Goal: Task Accomplishment & Management: Use online tool/utility

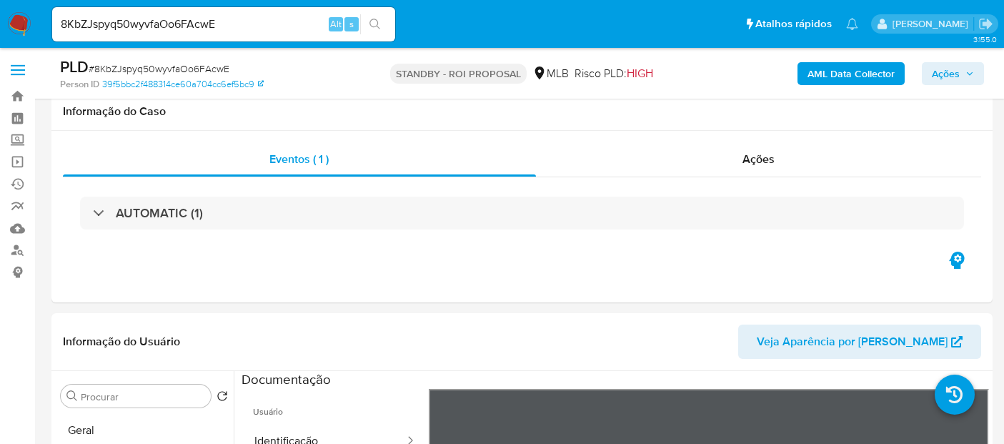
select select "10"
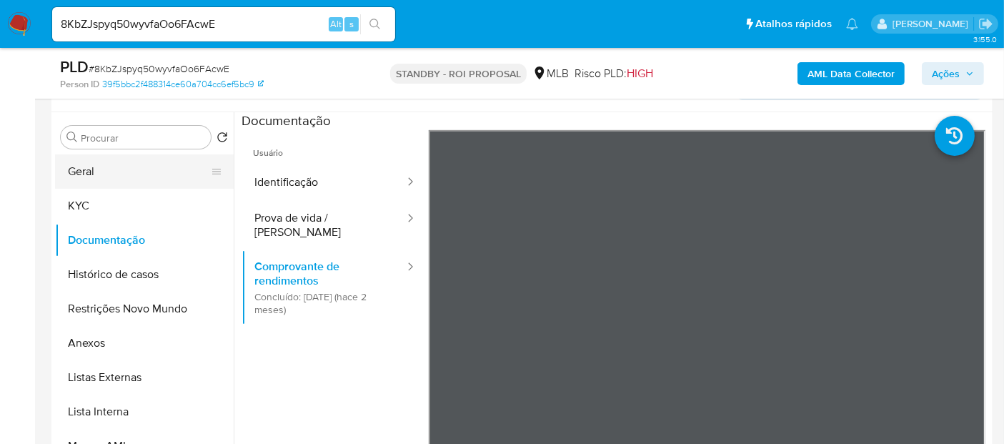
click at [101, 172] on button "Geral" at bounding box center [138, 171] width 167 height 34
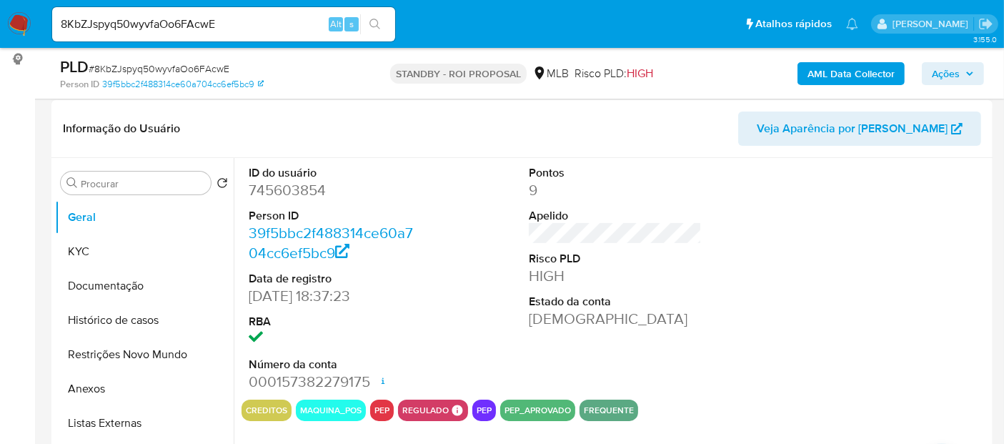
scroll to position [179, 0]
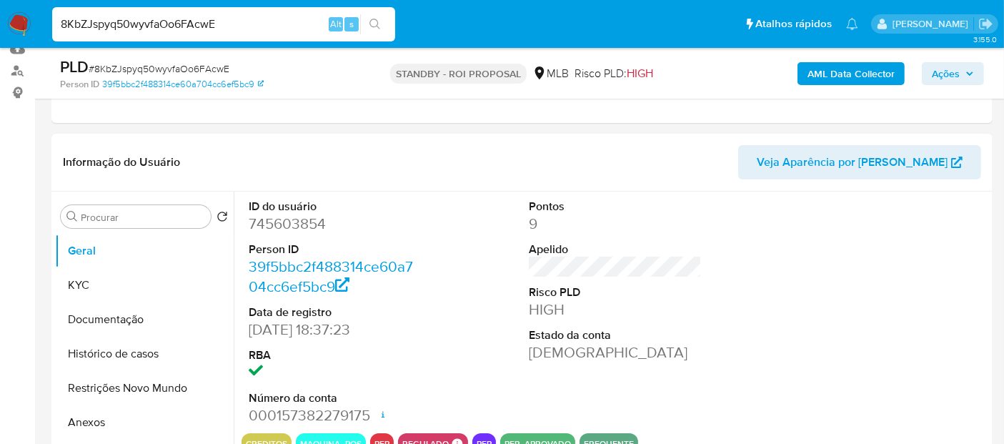
drag, startPoint x: 234, startPoint y: 23, endPoint x: 0, endPoint y: 24, distance: 234.3
click at [0, 24] on nav "Pausado Ver notificaciones 8KbZJspyq50wyvfaOo6FAcwE Alt s Atalhos rápidos Presi…" at bounding box center [502, 24] width 1004 height 48
paste input "Hvyy9tEXVJiRjkxGvBPOUImF"
type input "Hvyy9tEXVJiRjkxGvBPOUImF"
click at [371, 20] on icon "search-icon" at bounding box center [374, 24] width 11 height 11
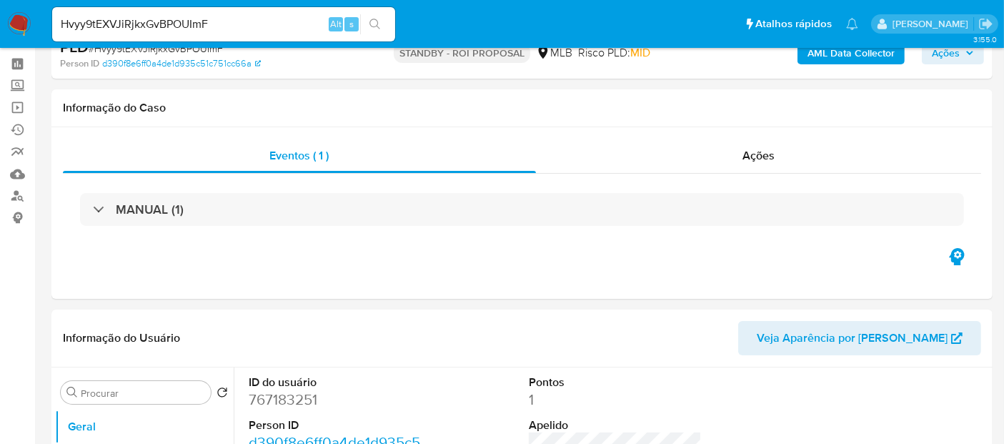
select select "10"
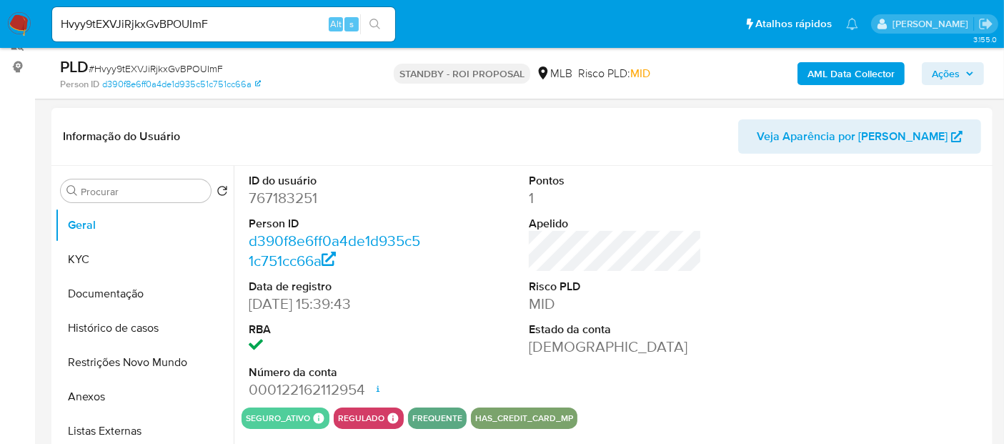
scroll to position [238, 0]
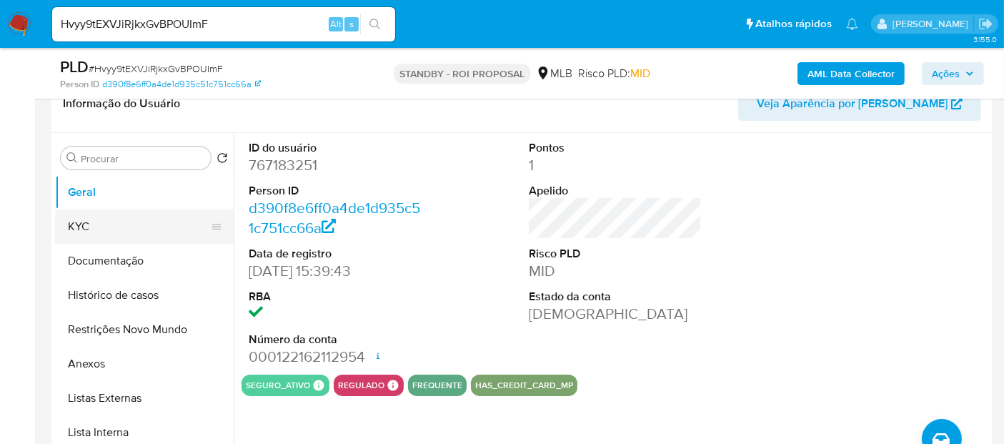
click at [94, 227] on button "KYC" at bounding box center [138, 226] width 167 height 34
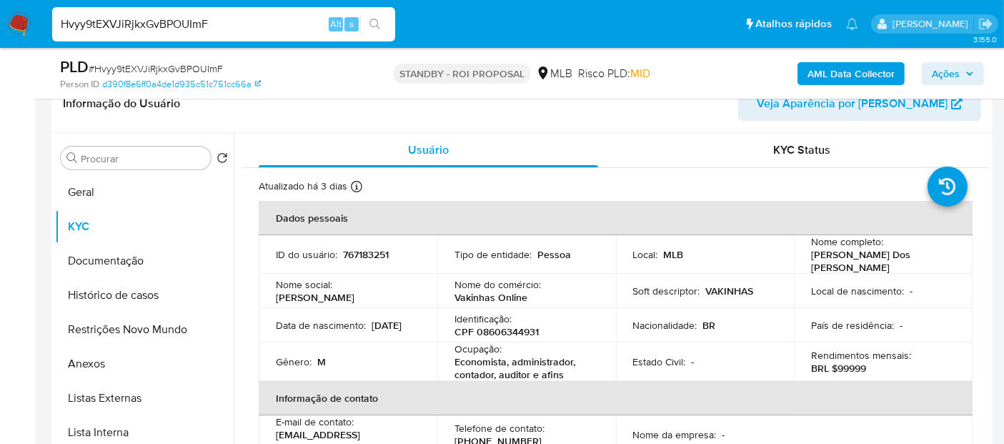
drag, startPoint x: 229, startPoint y: 21, endPoint x: 0, endPoint y: 36, distance: 229.1
click at [0, 36] on nav "Pausado Ver notificaciones Hvyy9tEXVJiRjkxGvBPOUImF Alt s Atalhos rápidos Presi…" at bounding box center [502, 24] width 1004 height 48
paste input "bVK5Mx2Q388fREGRvh7mpAni"
type input "bVK5Mx2Q388fREGRvh7mpAni"
click at [375, 20] on icon "search-icon" at bounding box center [374, 24] width 11 height 11
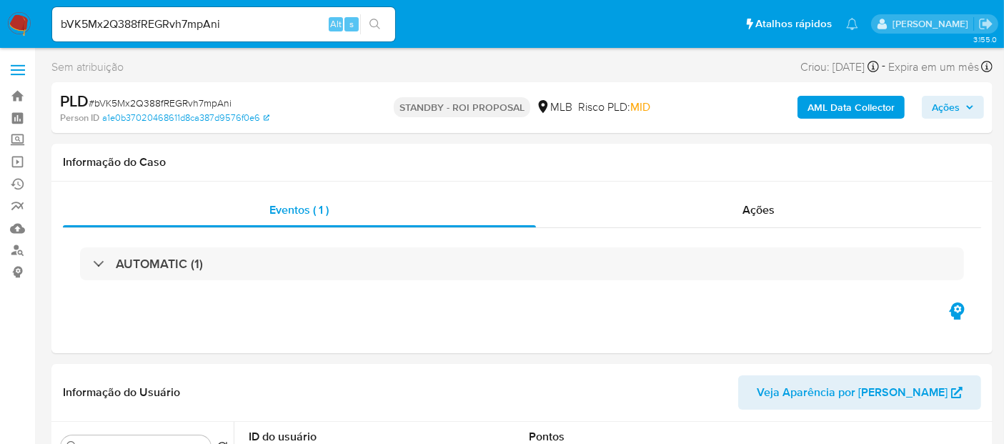
select select "10"
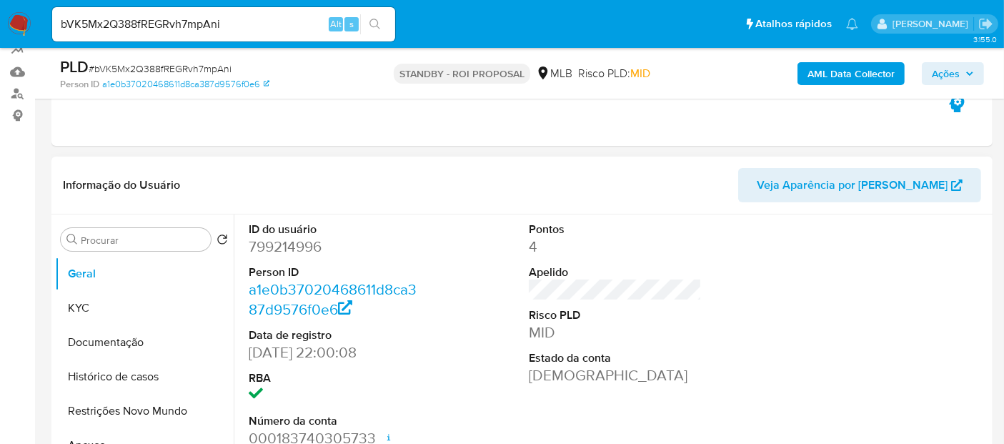
scroll to position [238, 0]
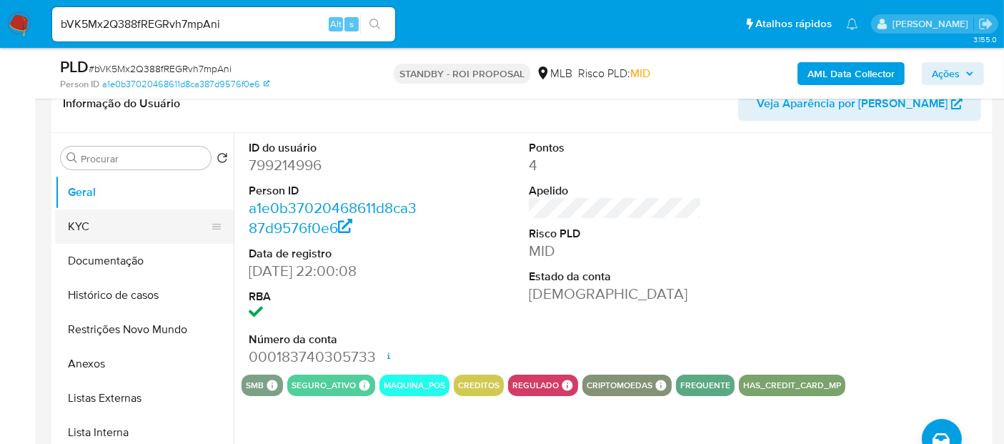
click at [94, 224] on button "KYC" at bounding box center [138, 226] width 167 height 34
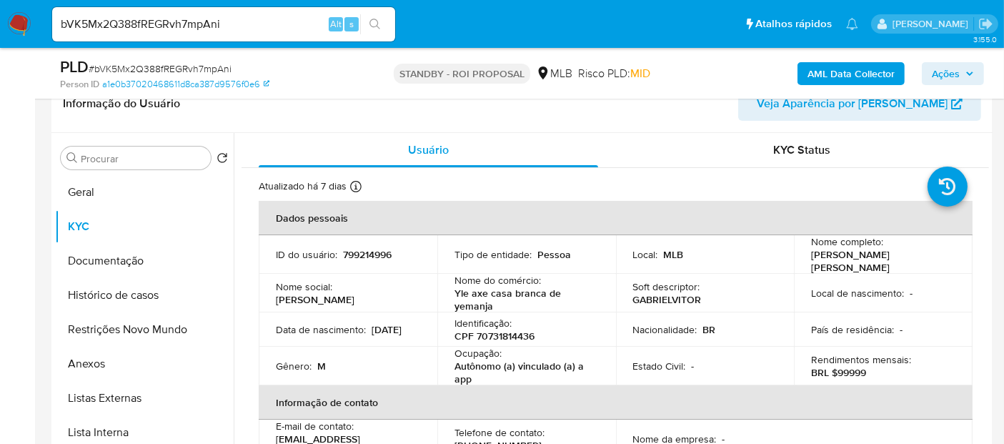
click at [21, 20] on img at bounding box center [19, 24] width 24 height 24
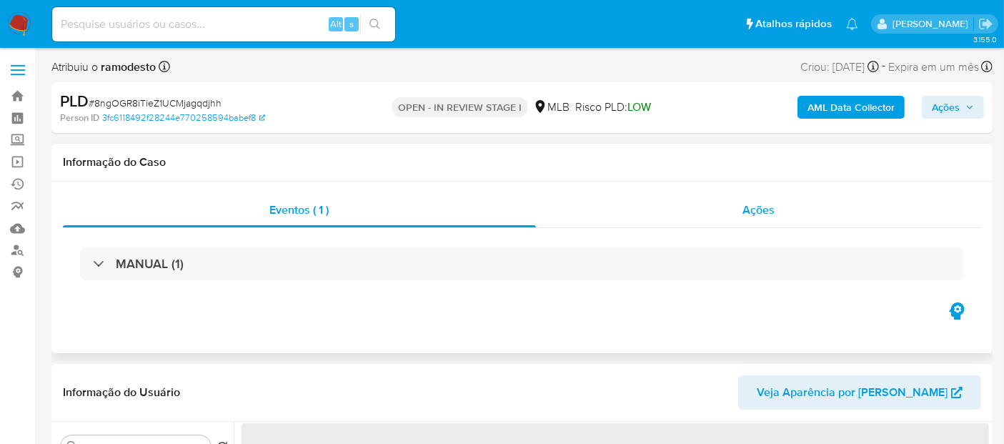
click at [759, 211] on span "Ações" at bounding box center [758, 209] width 32 height 16
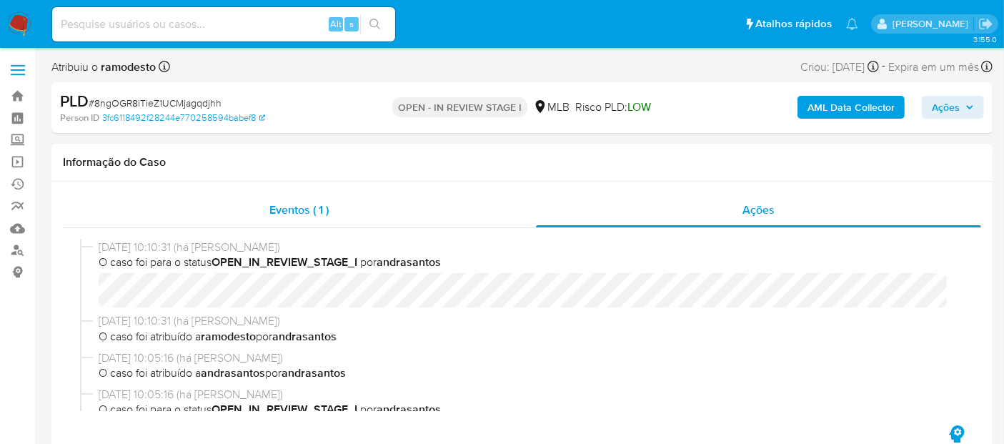
select select "10"
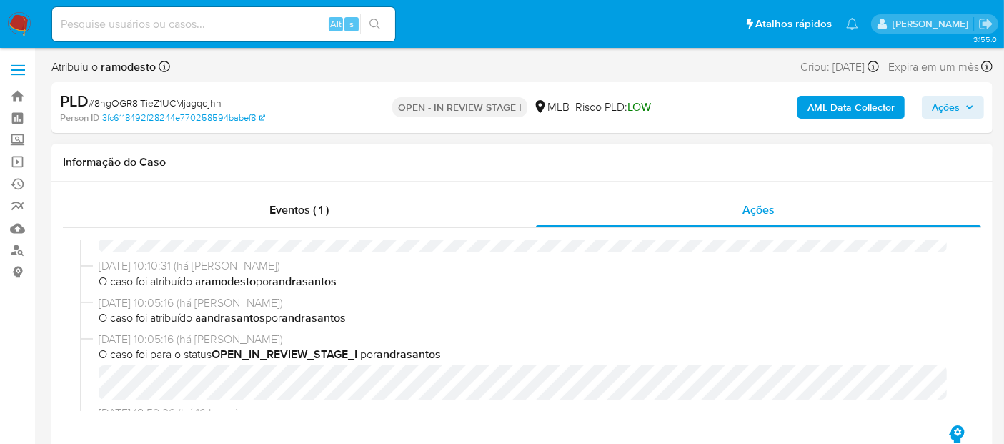
scroll to position [79, 0]
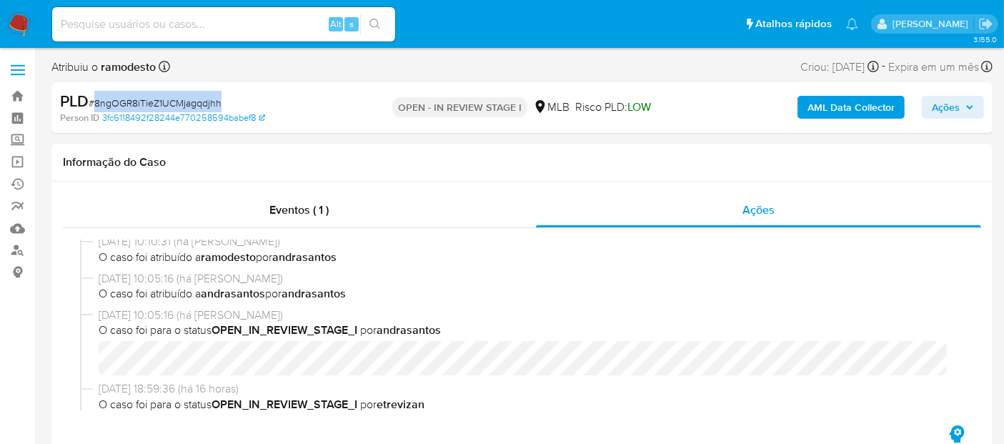
drag, startPoint x: 96, startPoint y: 101, endPoint x: 220, endPoint y: 99, distance: 124.3
click at [220, 99] on span "# 8ngOGR8iTieZ1UCMjagqdjhh" at bounding box center [155, 103] width 133 height 14
copy span "8ngOGR8iTieZ1UCMjagqdjhh"
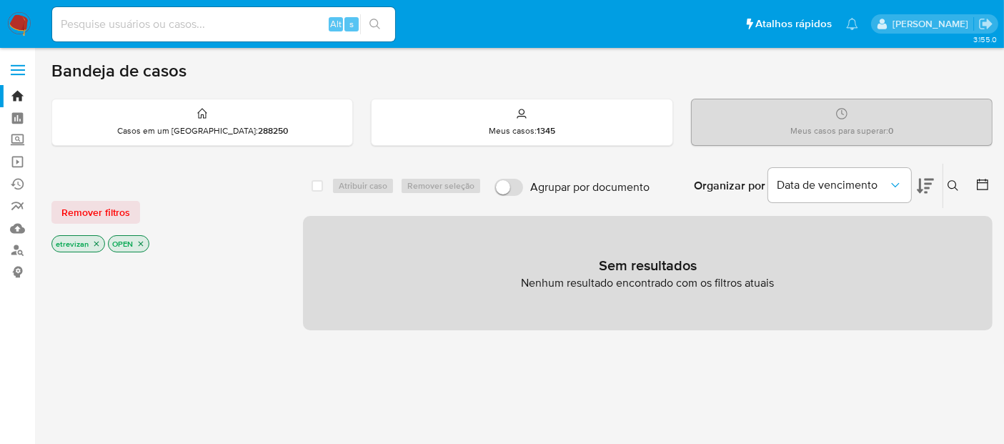
click at [96, 241] on icon "close-filter" at bounding box center [96, 243] width 5 height 5
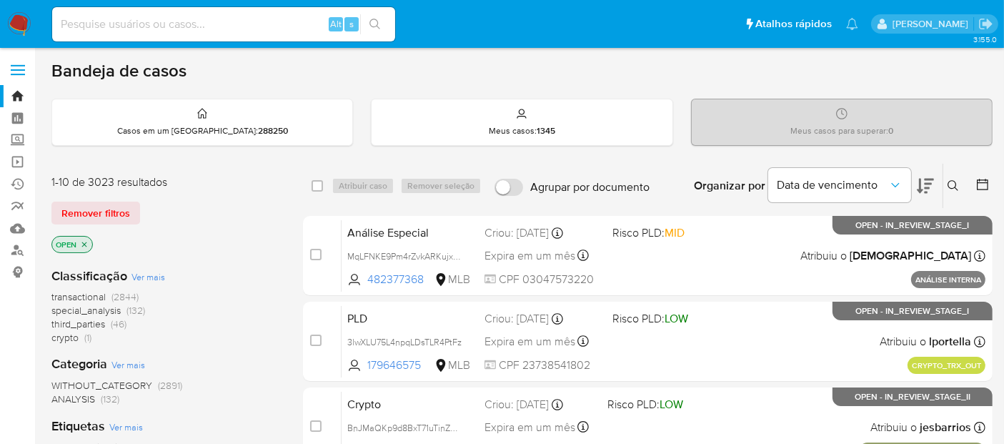
click at [84, 241] on icon "close-filter" at bounding box center [84, 243] width 5 height 5
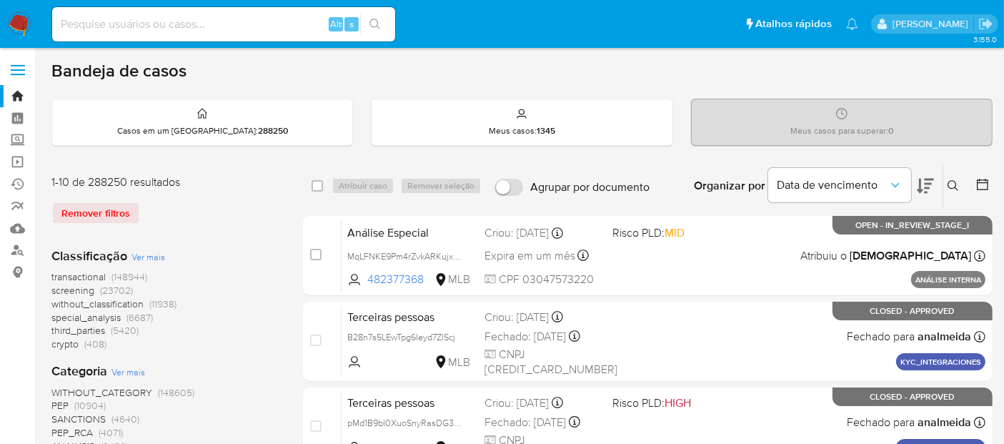
click at [954, 177] on button at bounding box center [955, 185] width 24 height 17
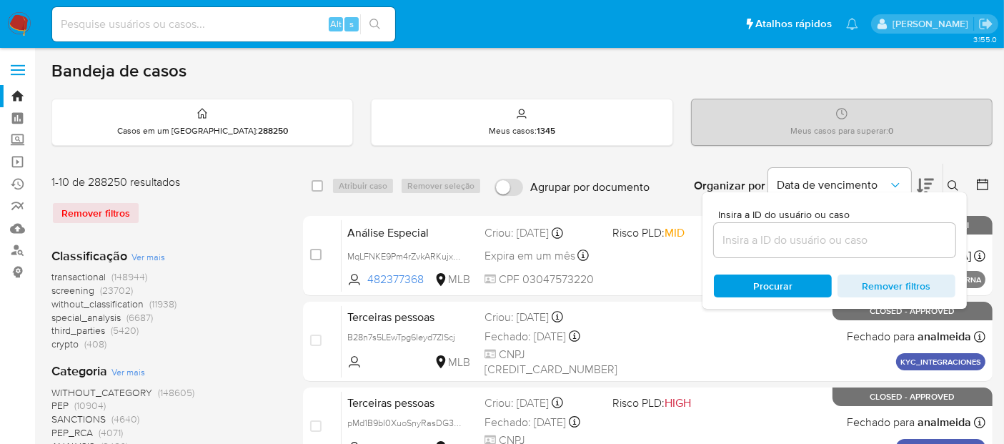
click at [752, 246] on input at bounding box center [834, 240] width 241 height 19
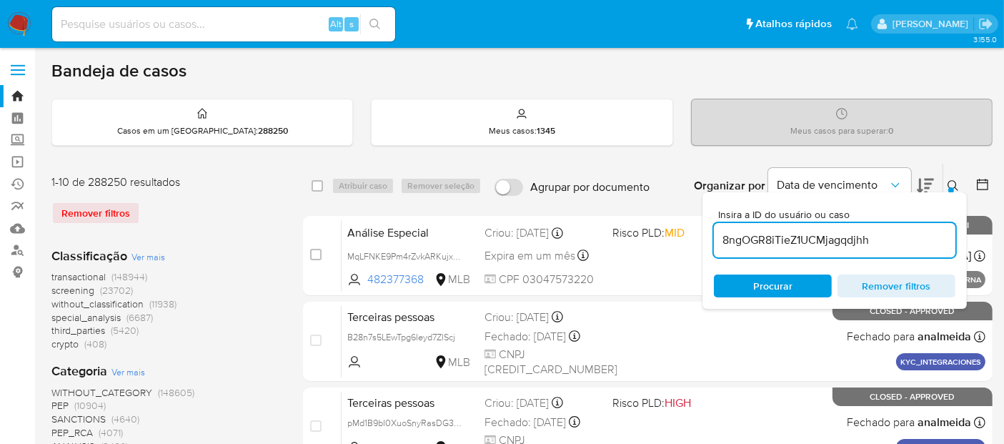
type input "8ngOGR8iTieZ1UCMjagqdjhh"
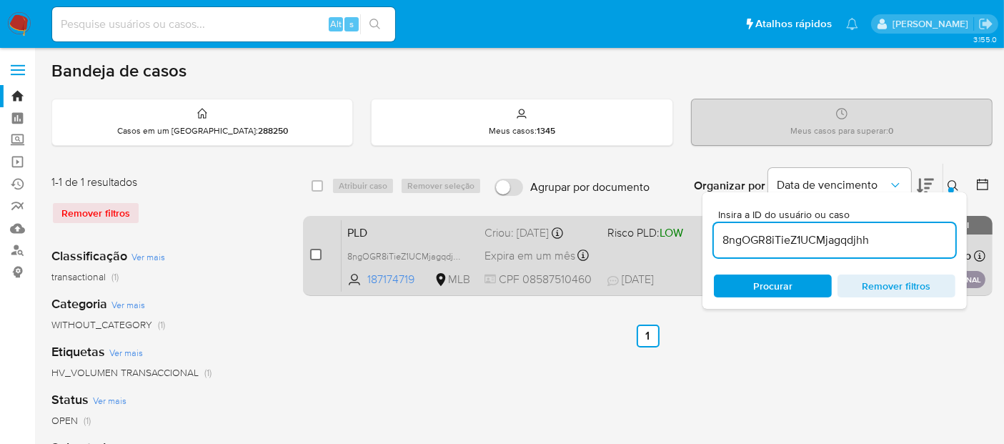
click at [314, 254] on input "checkbox" at bounding box center [315, 254] width 11 height 11
checkbox input "true"
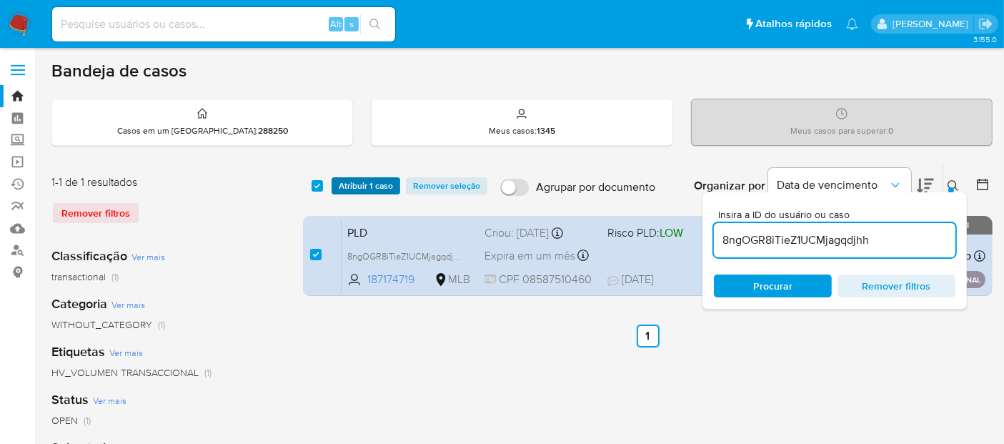
click at [362, 187] on span "Atribuir 1 caso" at bounding box center [366, 186] width 54 height 14
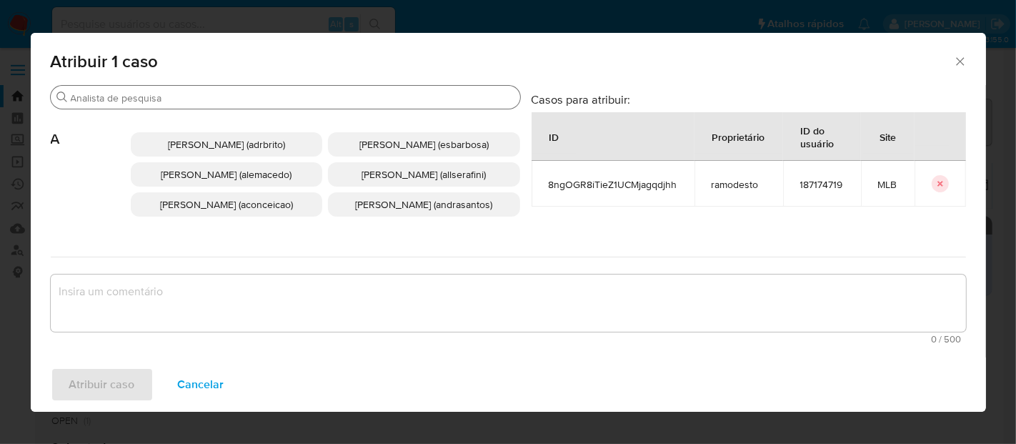
click at [201, 99] on input "Procurar" at bounding box center [293, 97] width 444 height 13
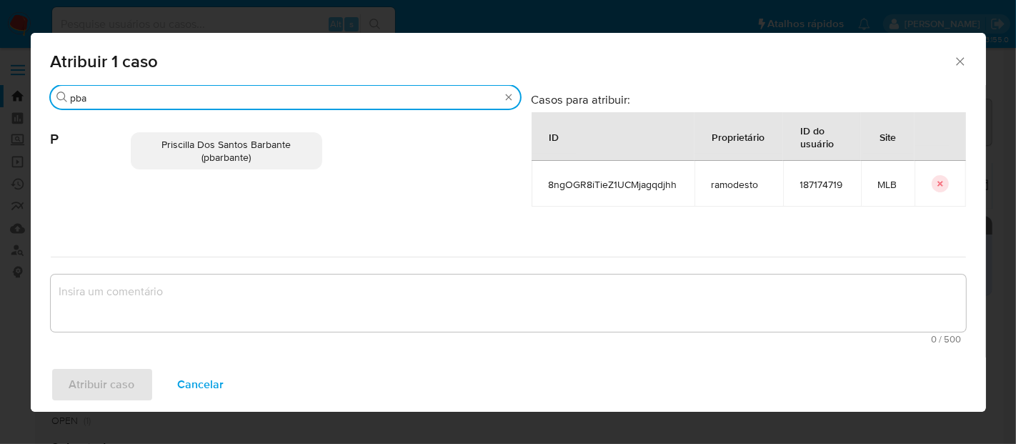
type input "pba"
click at [236, 156] on span "Priscilla Dos Santos Barbante (pbarbante)" at bounding box center [225, 150] width 129 height 27
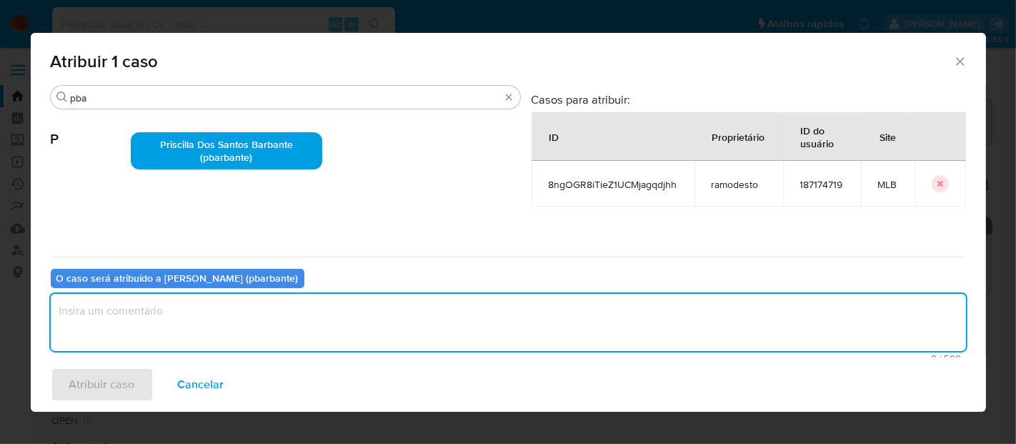
click at [119, 304] on textarea "assign-modal" at bounding box center [508, 322] width 915 height 57
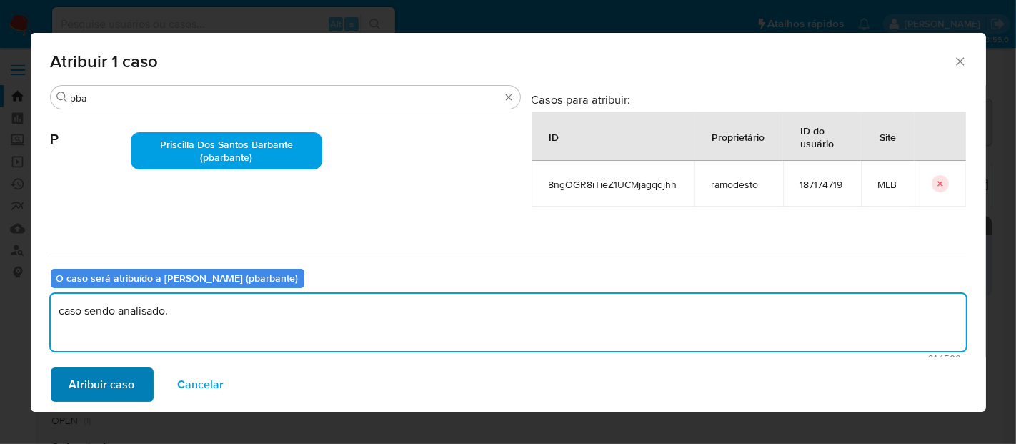
type textarea "caso sendo analisado."
click at [94, 389] on span "Atribuir caso" at bounding box center [102, 384] width 66 height 31
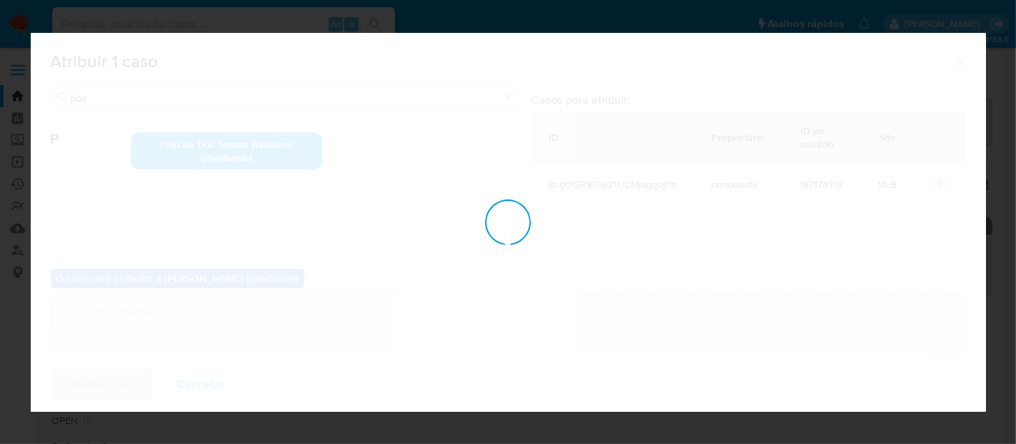
checkbox input "false"
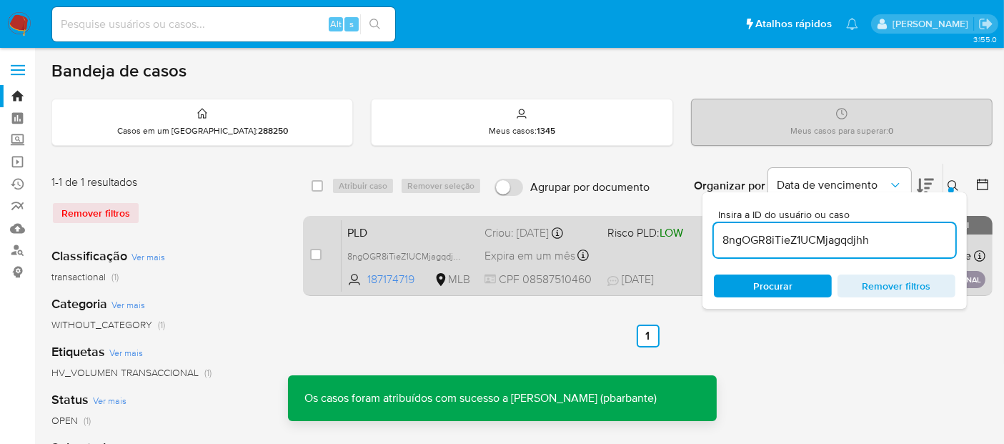
click at [639, 254] on div "PLD 8ngOGR8iTieZ1UCMjagqdjhh 187174719 MLB Risco PLD: LOW Criou: 14/08/2025 Cri…" at bounding box center [663, 255] width 644 height 72
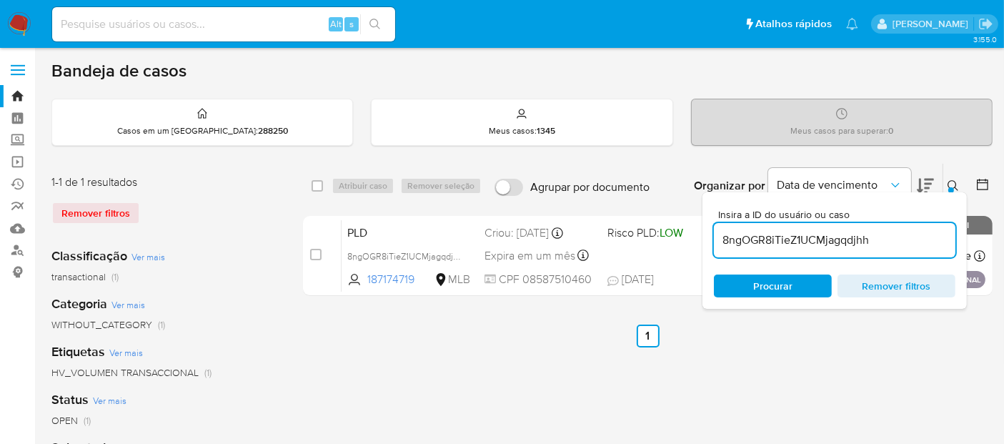
click at [17, 21] on img at bounding box center [19, 24] width 24 height 24
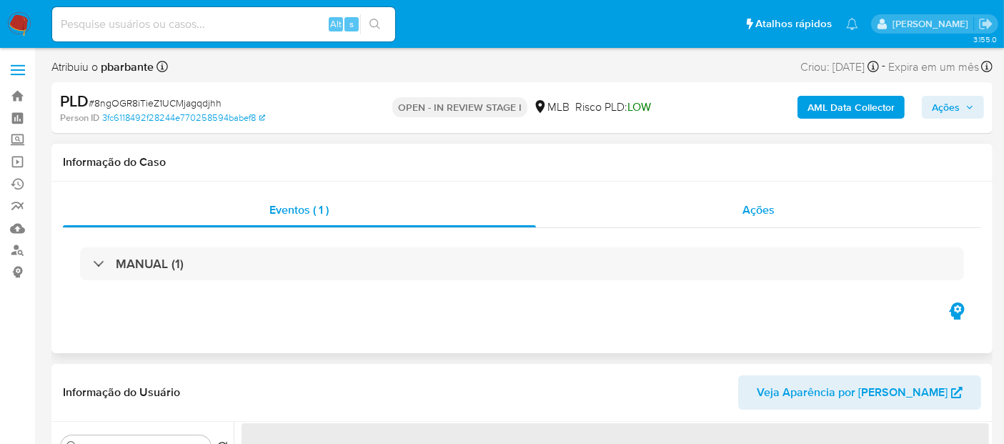
click at [769, 209] on span "Ações" at bounding box center [758, 209] width 32 height 16
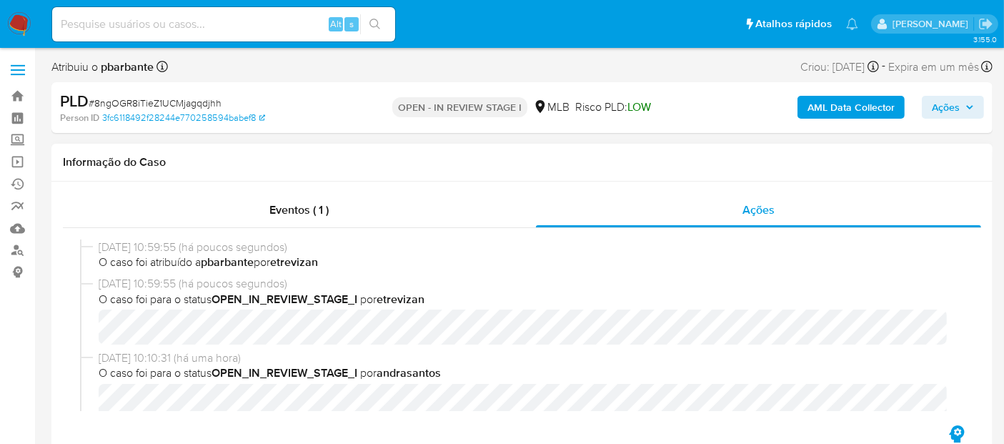
select select "10"
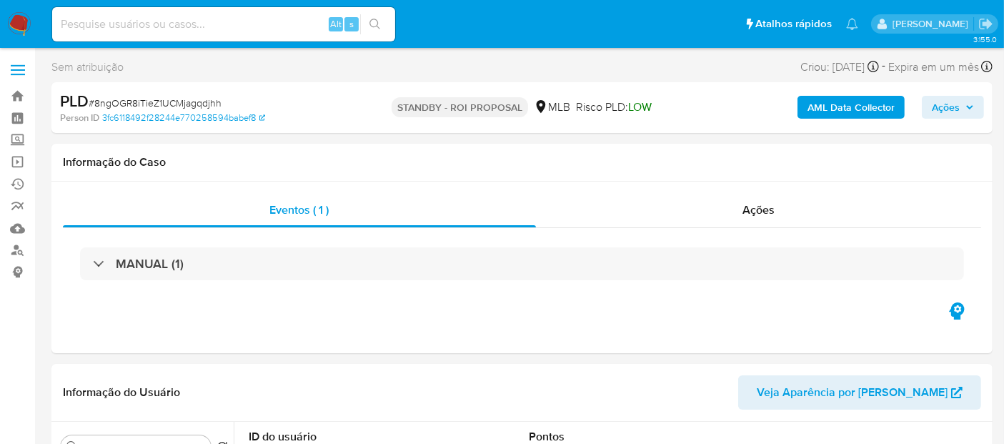
select select "10"
click at [762, 211] on span "Ações" at bounding box center [758, 209] width 32 height 16
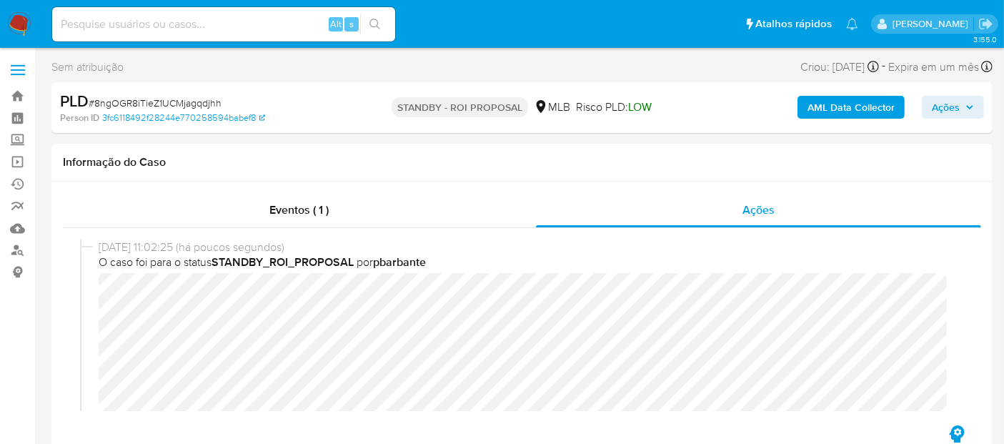
click at [131, 20] on input at bounding box center [223, 24] width 343 height 19
paste input "bVK5Mx2Q388fREGRvh7mpAni"
type input "bVK5Mx2Q388fREGRvh7mpAni"
click at [372, 17] on button "search-icon" at bounding box center [374, 24] width 29 height 20
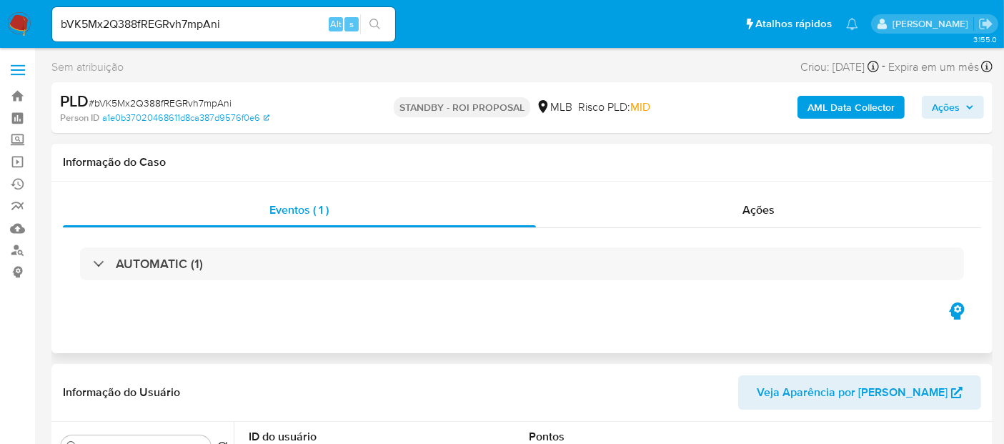
select select "10"
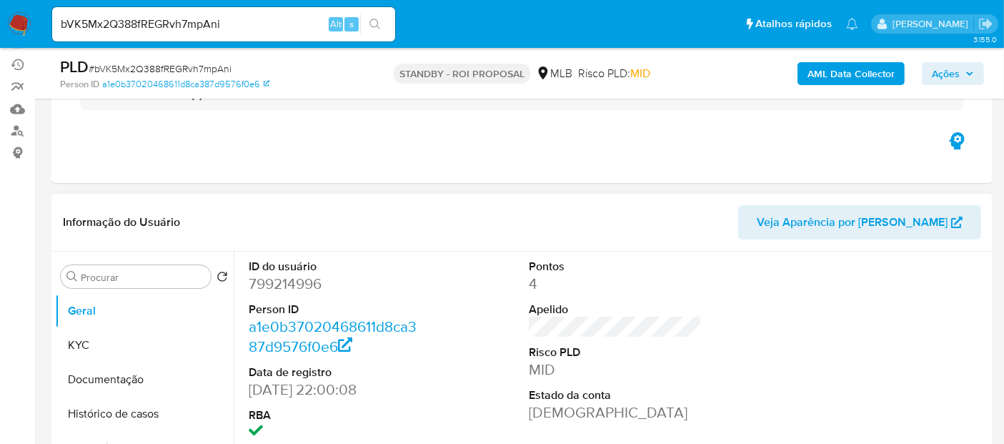
scroll to position [159, 0]
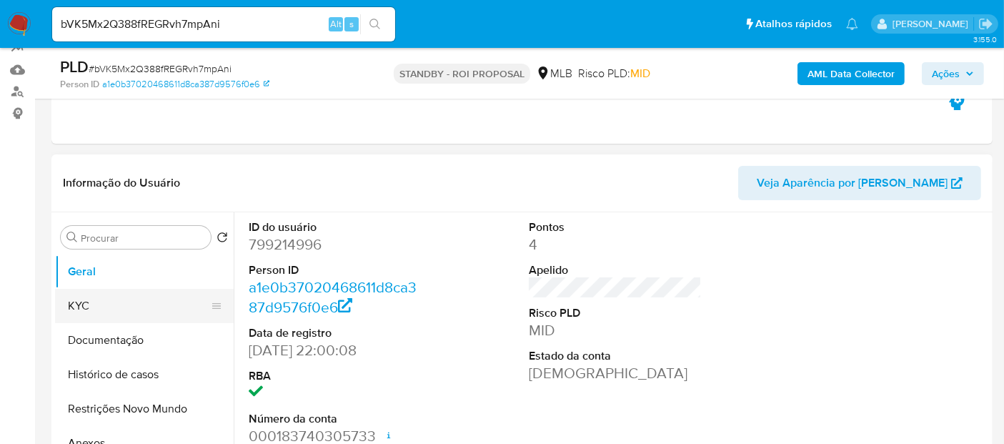
drag, startPoint x: 82, startPoint y: 299, endPoint x: 101, endPoint y: 299, distance: 19.3
click at [82, 299] on button "KYC" at bounding box center [138, 306] width 167 height 34
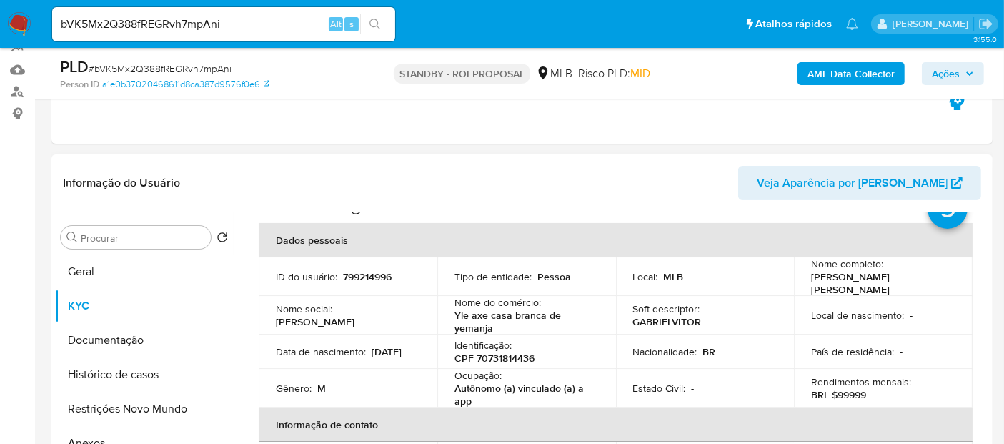
scroll to position [79, 0]
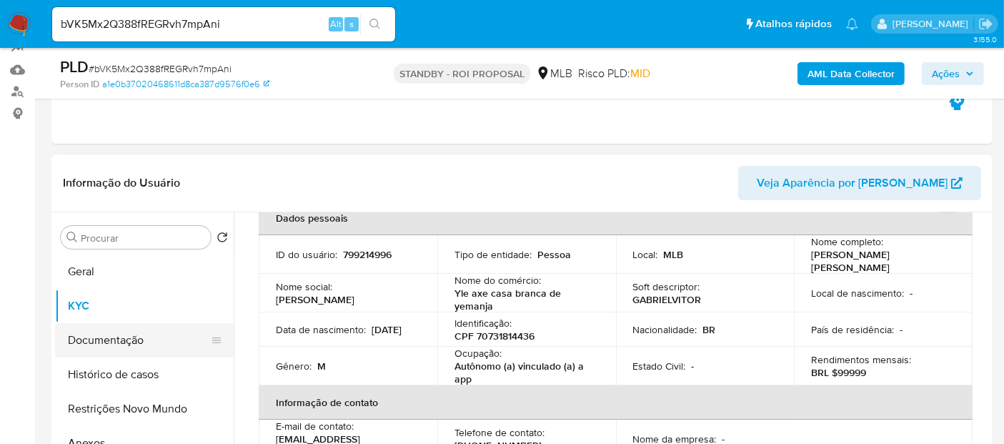
click at [97, 340] on button "Documentação" at bounding box center [138, 340] width 167 height 34
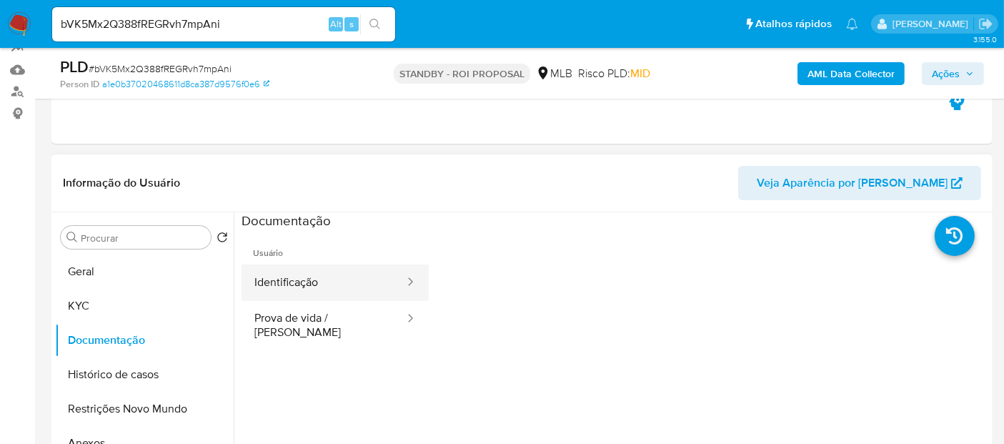
click at [292, 283] on button "Identificação" at bounding box center [323, 282] width 164 height 36
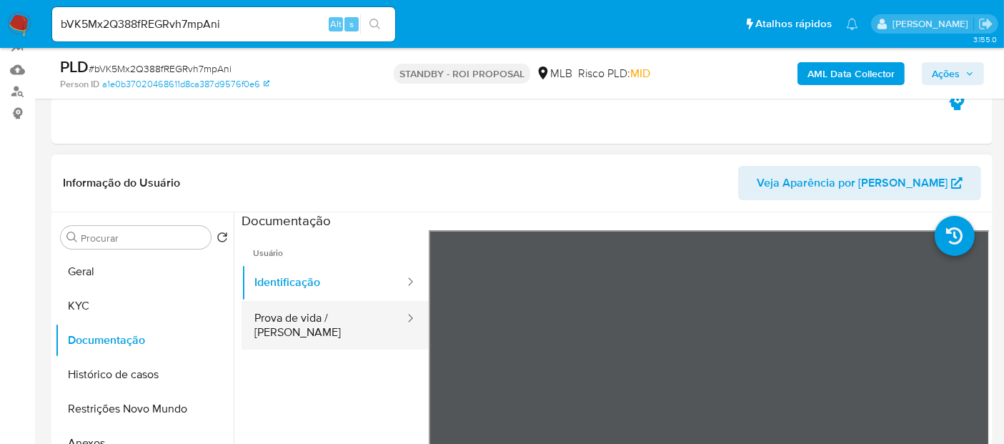
click at [310, 320] on button "Prova de vida / Selfie" at bounding box center [323, 325] width 164 height 49
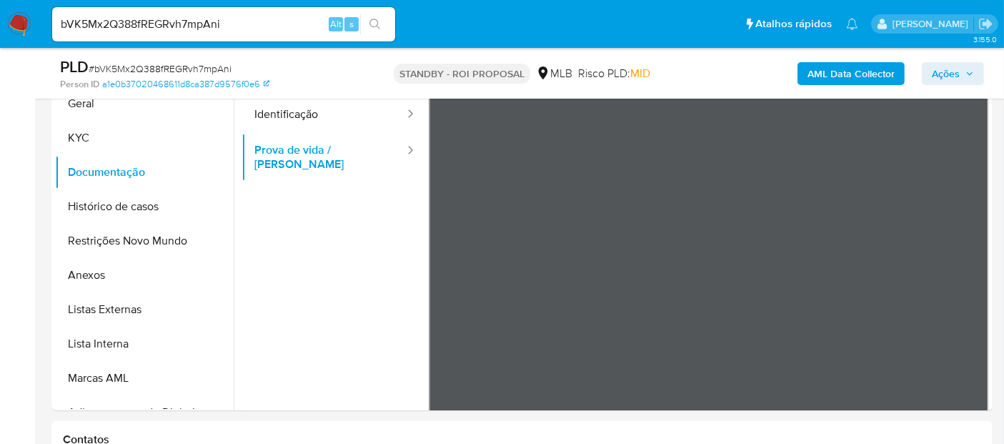
scroll to position [312, 0]
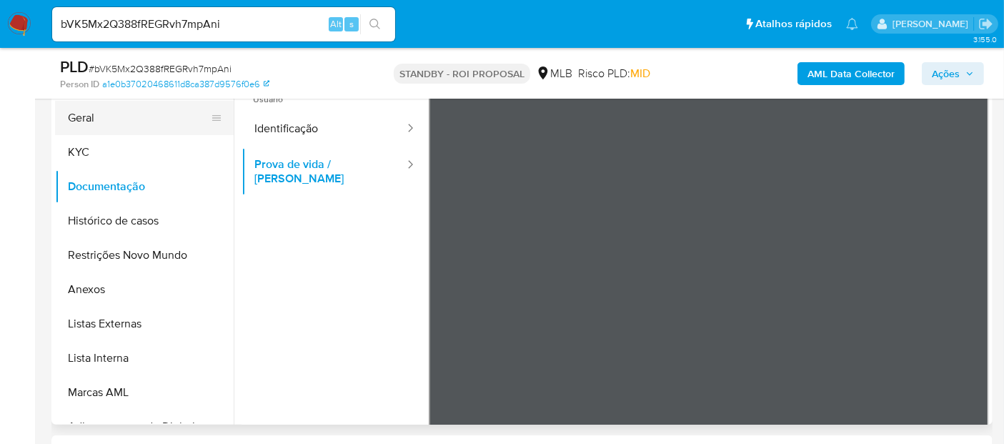
click at [93, 121] on button "Geral" at bounding box center [138, 118] width 167 height 34
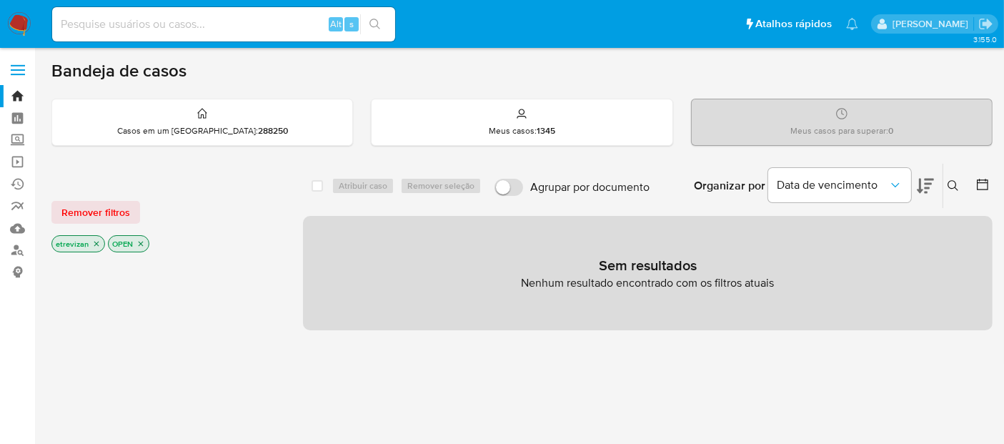
click at [99, 240] on icon "close-filter" at bounding box center [96, 243] width 9 height 9
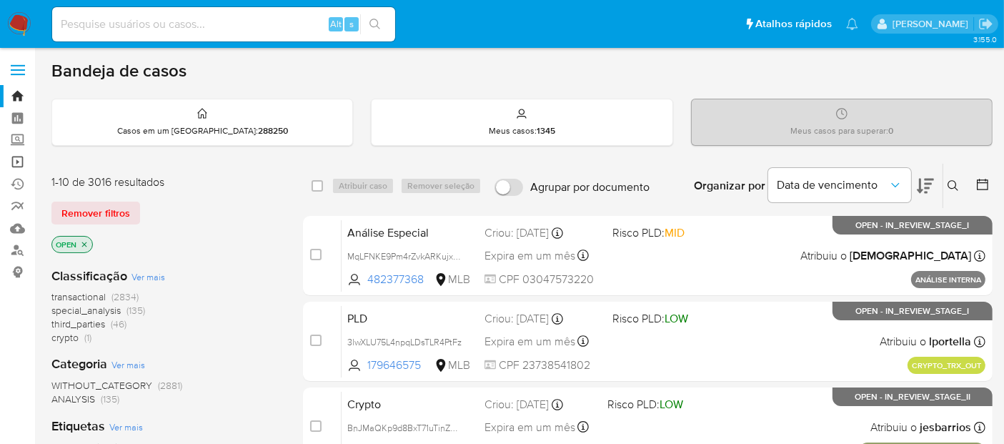
click at [16, 161] on link "Operações em massa" at bounding box center [85, 162] width 170 height 22
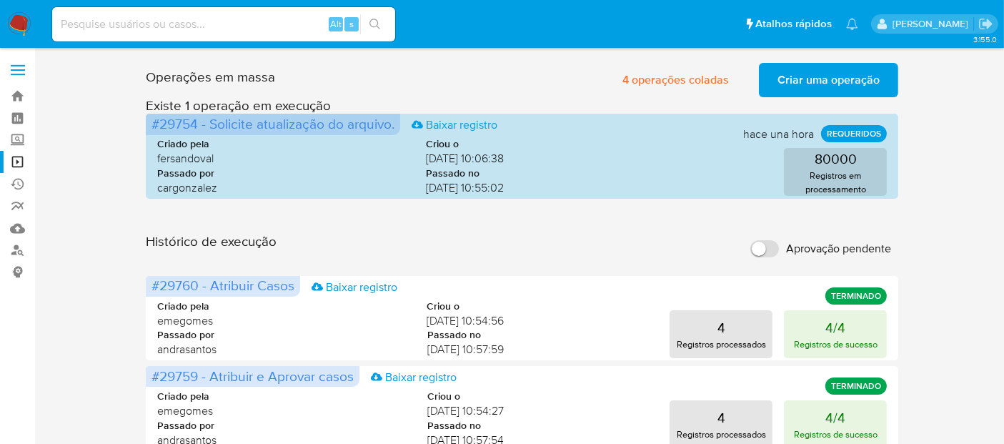
click at [827, 89] on span "Criar uma operação" at bounding box center [828, 79] width 102 height 31
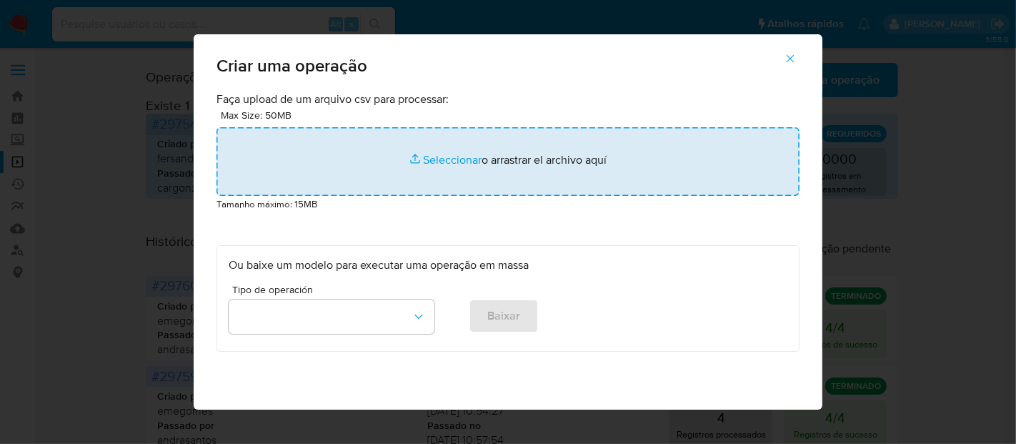
click at [430, 158] on input "file" at bounding box center [507, 161] width 583 height 69
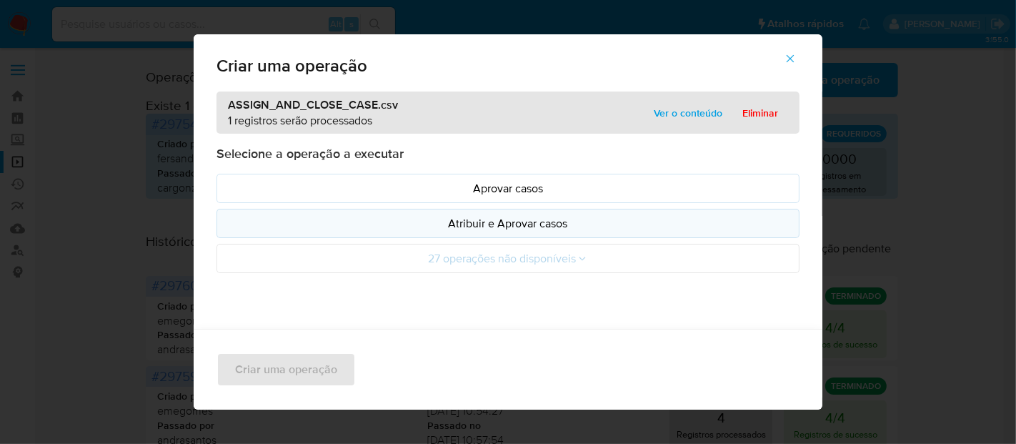
click at [522, 226] on p "Atribuir e Aprovar casos" at bounding box center [508, 223] width 559 height 16
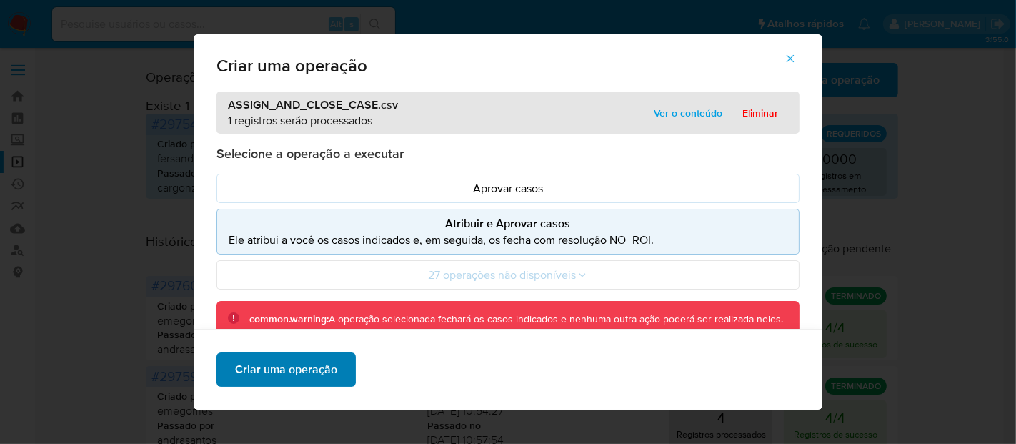
click at [287, 367] on span "Criar uma operação" at bounding box center [286, 369] width 102 height 31
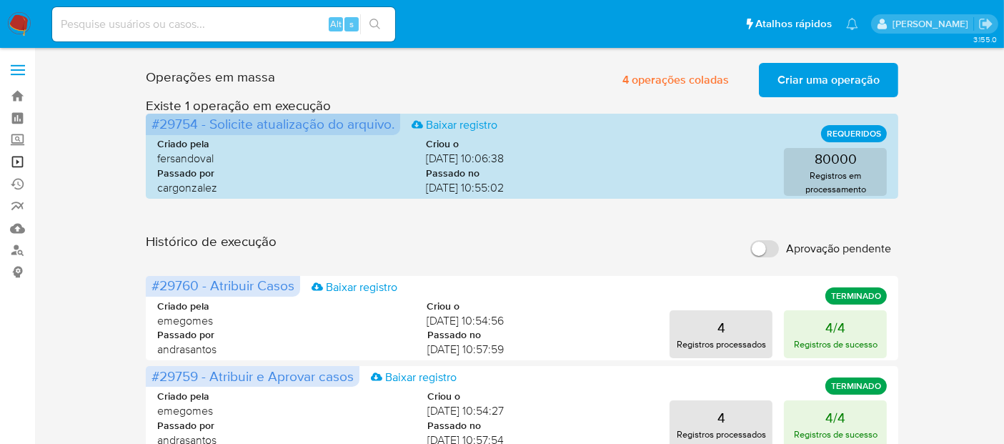
click at [18, 160] on link "Operações em massa" at bounding box center [85, 162] width 170 height 22
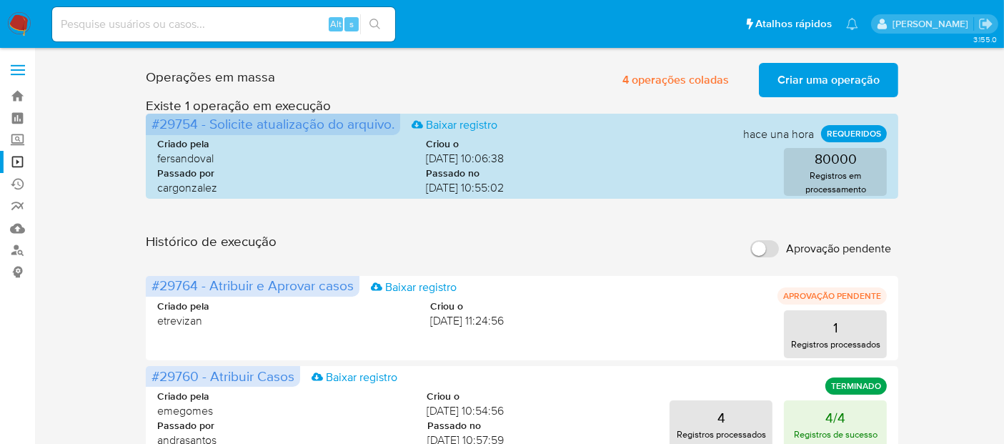
click at [841, 79] on span "Criar uma operação" at bounding box center [828, 79] width 102 height 31
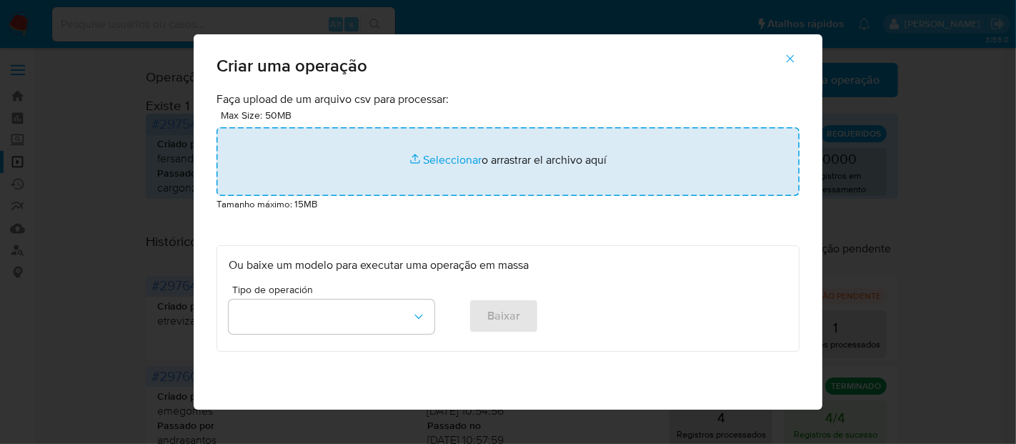
click at [449, 159] on input "file" at bounding box center [507, 161] width 583 height 69
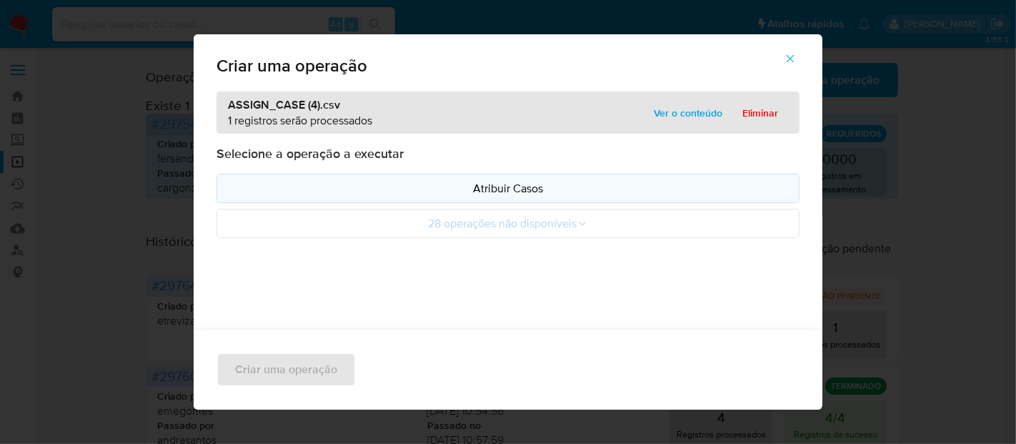
click at [508, 186] on p "Atribuir Casos" at bounding box center [508, 188] width 559 height 16
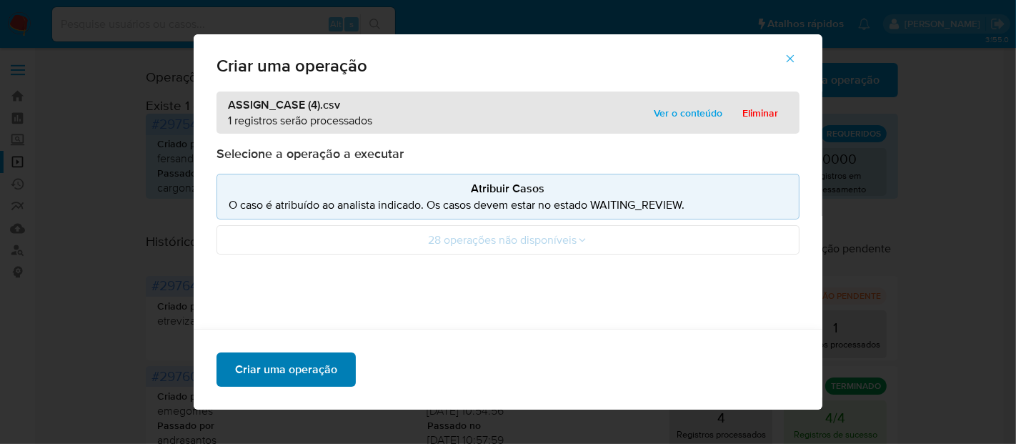
click at [290, 370] on span "Criar uma operação" at bounding box center [286, 369] width 102 height 31
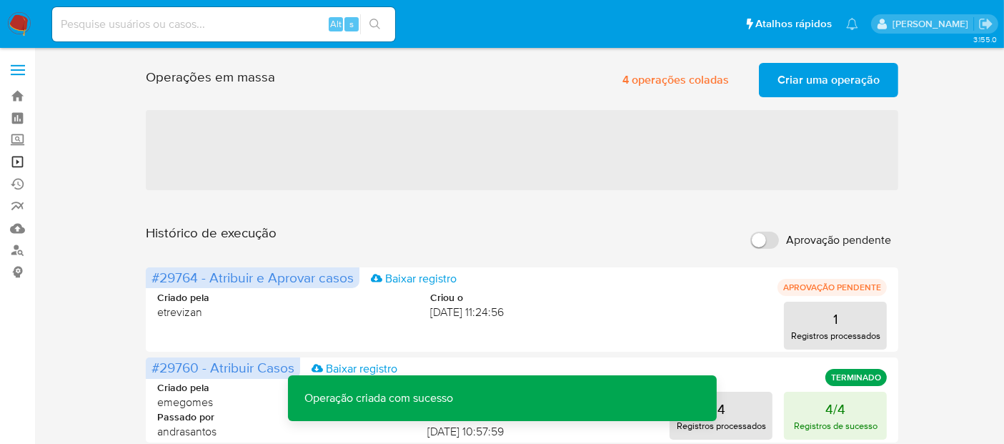
click at [17, 162] on link "Operações em massa" at bounding box center [85, 162] width 170 height 22
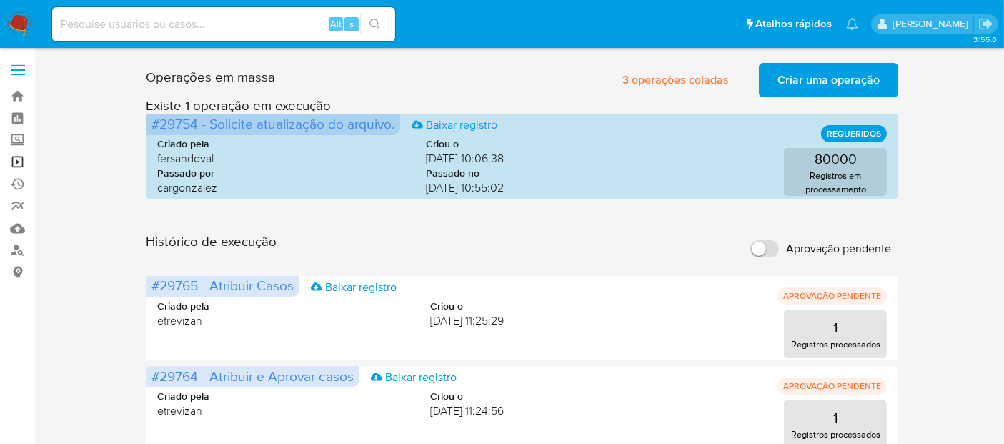
click at [16, 159] on link "Operações em massa" at bounding box center [85, 162] width 170 height 22
